Goal: Transaction & Acquisition: Obtain resource

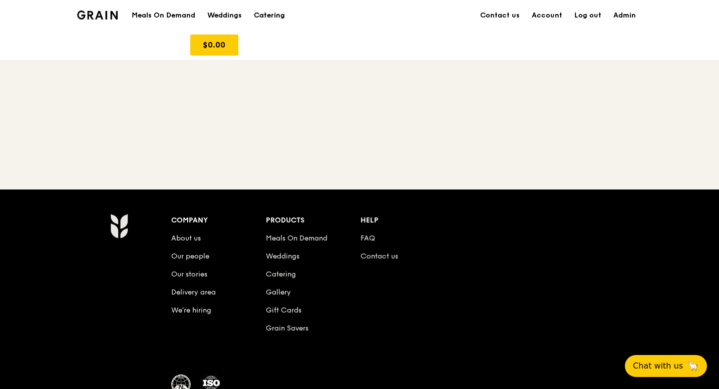
click at [261, 14] on div "Catering" at bounding box center [269, 16] width 31 height 30
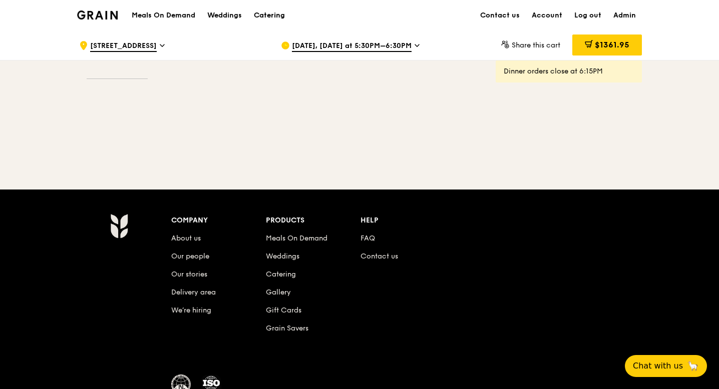
click at [267, 15] on div "Catering" at bounding box center [269, 16] width 31 height 30
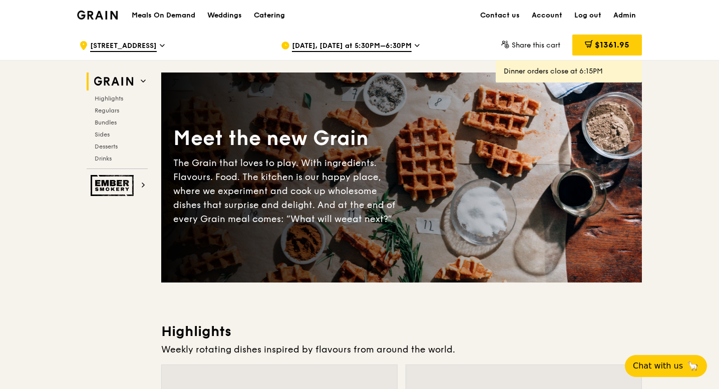
click at [262, 13] on div "Catering" at bounding box center [269, 16] width 31 height 30
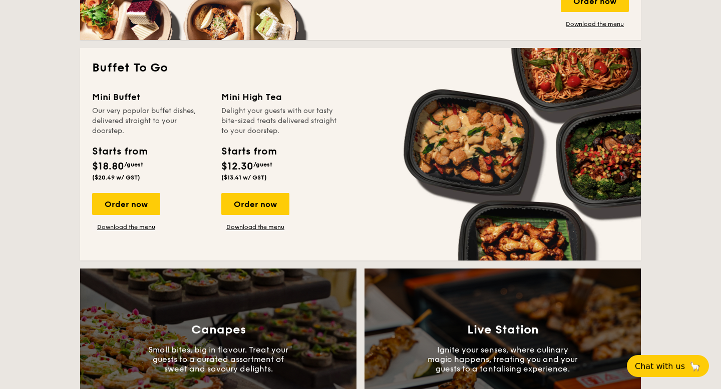
scroll to position [633, 0]
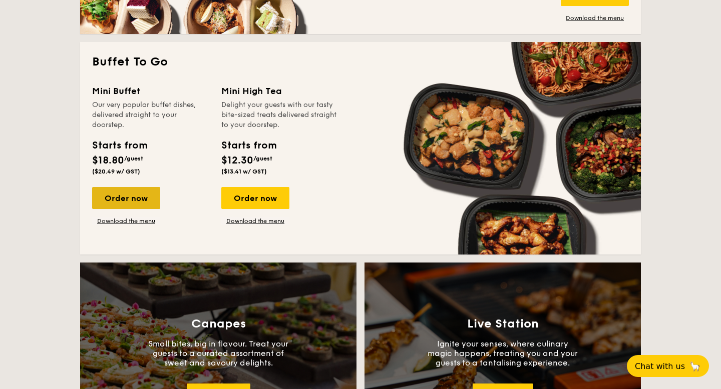
click at [136, 205] on div "Order now" at bounding box center [126, 198] width 68 height 22
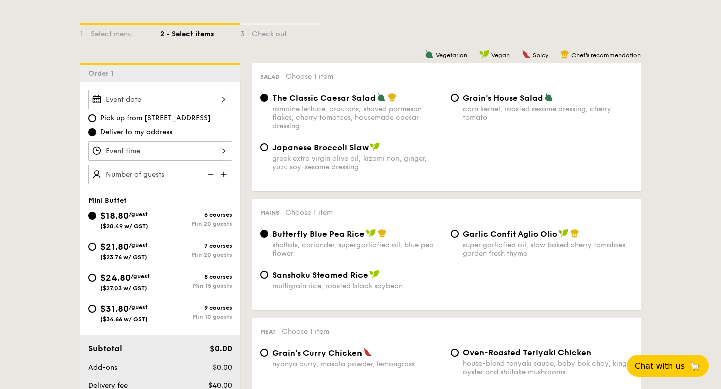
scroll to position [222, 0]
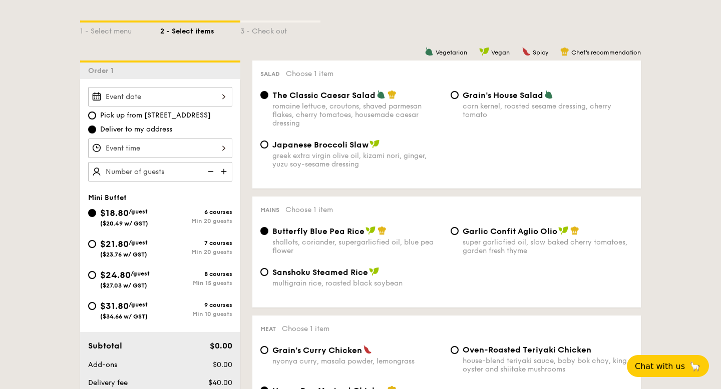
click at [225, 99] on div at bounding box center [160, 97] width 144 height 20
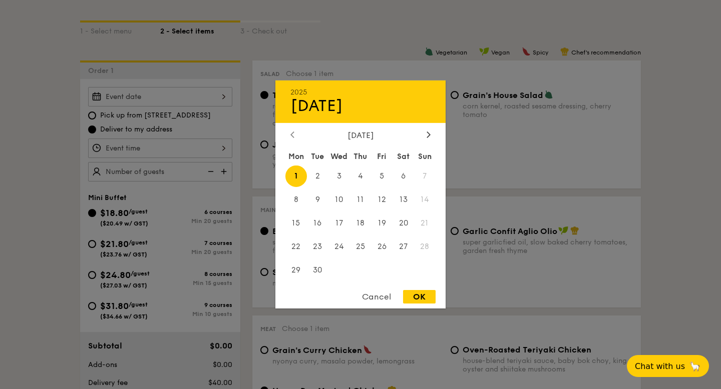
click at [293, 136] on icon at bounding box center [292, 135] width 3 height 6
click at [424, 137] on div at bounding box center [428, 136] width 9 height 10
click at [385, 300] on div "Cancel" at bounding box center [376, 297] width 49 height 14
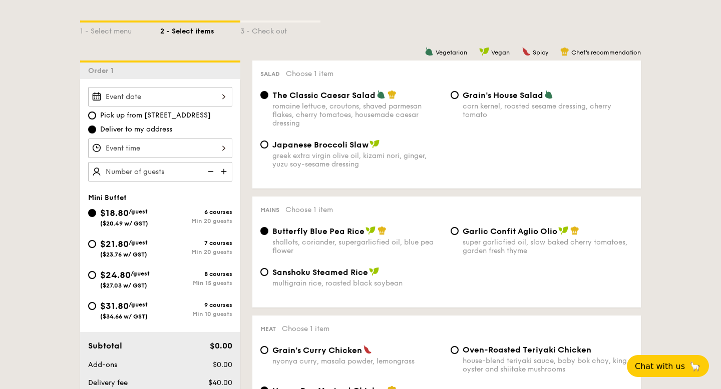
scroll to position [0, 0]
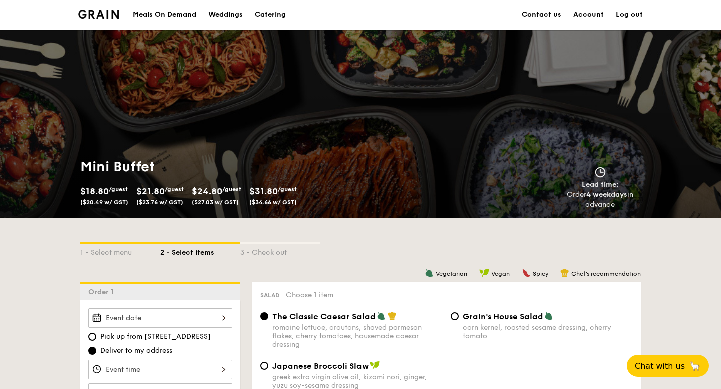
click at [143, 17] on div "Meals On Demand" at bounding box center [165, 15] width 64 height 30
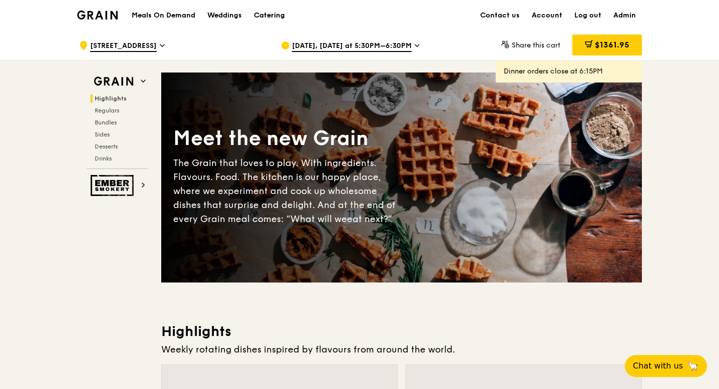
click at [266, 6] on div "Catering" at bounding box center [269, 16] width 31 height 30
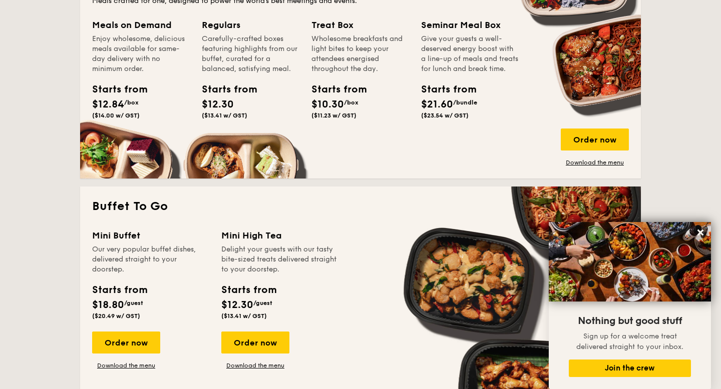
scroll to position [503, 0]
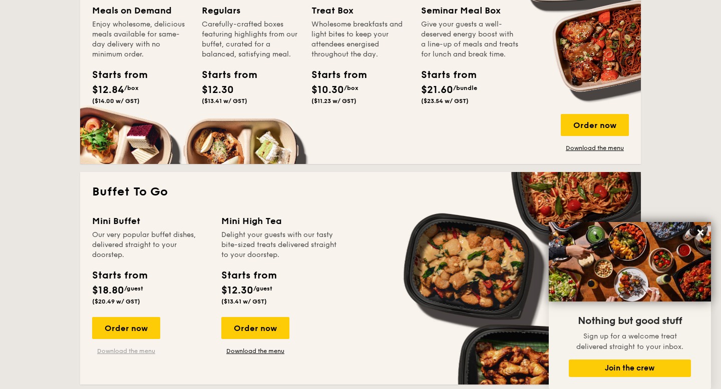
click at [122, 349] on link "Download the menu" at bounding box center [126, 351] width 68 height 8
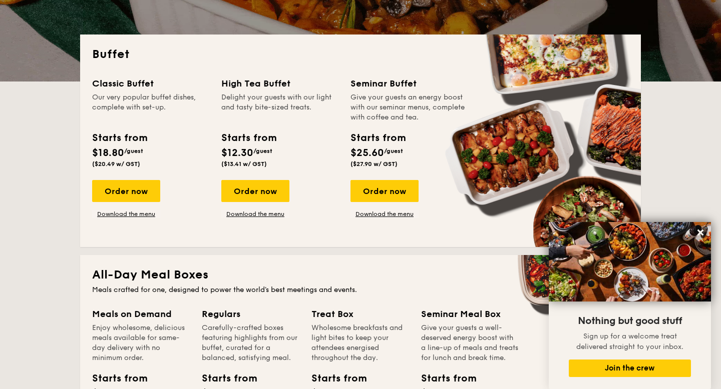
scroll to position [0, 0]
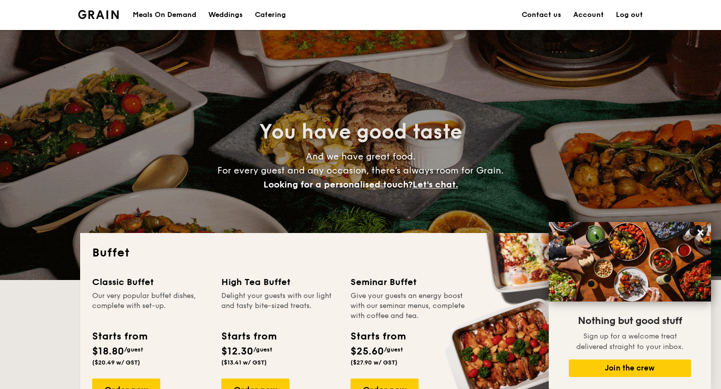
click at [167, 19] on div "Meals On Demand" at bounding box center [165, 15] width 64 height 30
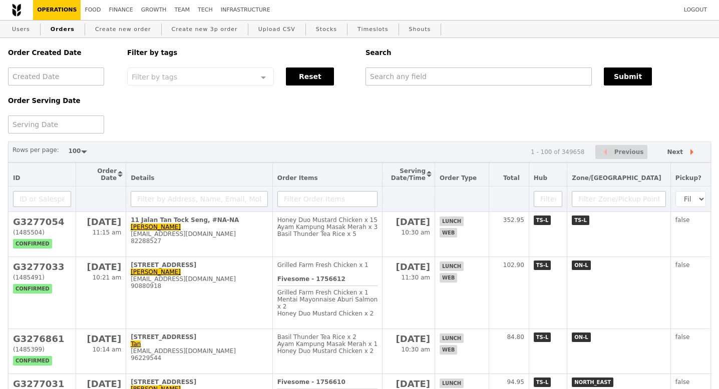
select select "100"
click at [23, 26] on link "Users" at bounding box center [21, 30] width 26 height 18
